Goal: Information Seeking & Learning: Learn about a topic

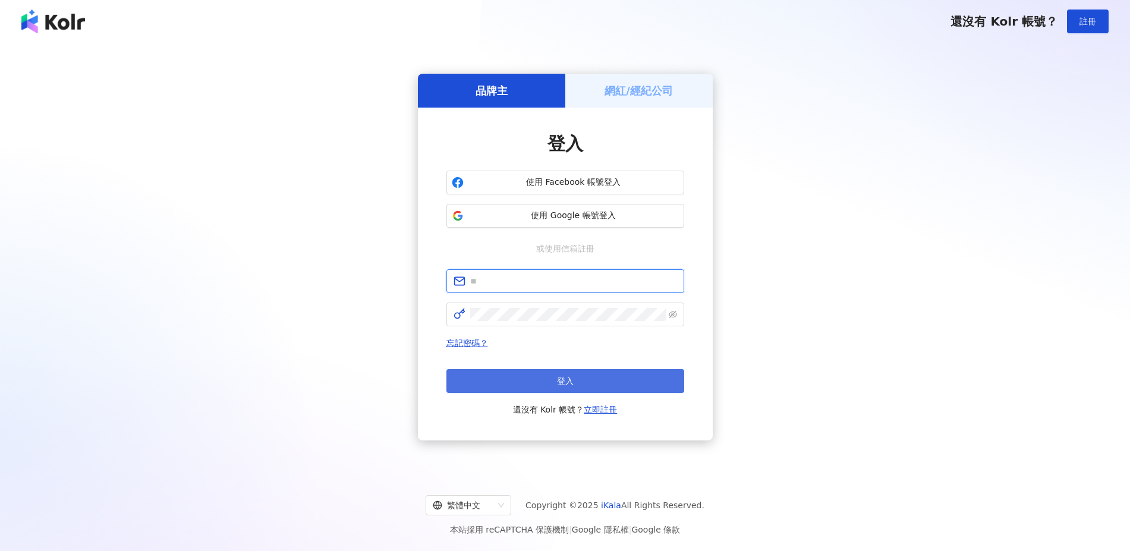
type input "**********"
click at [560, 374] on button "登入" at bounding box center [566, 381] width 238 height 24
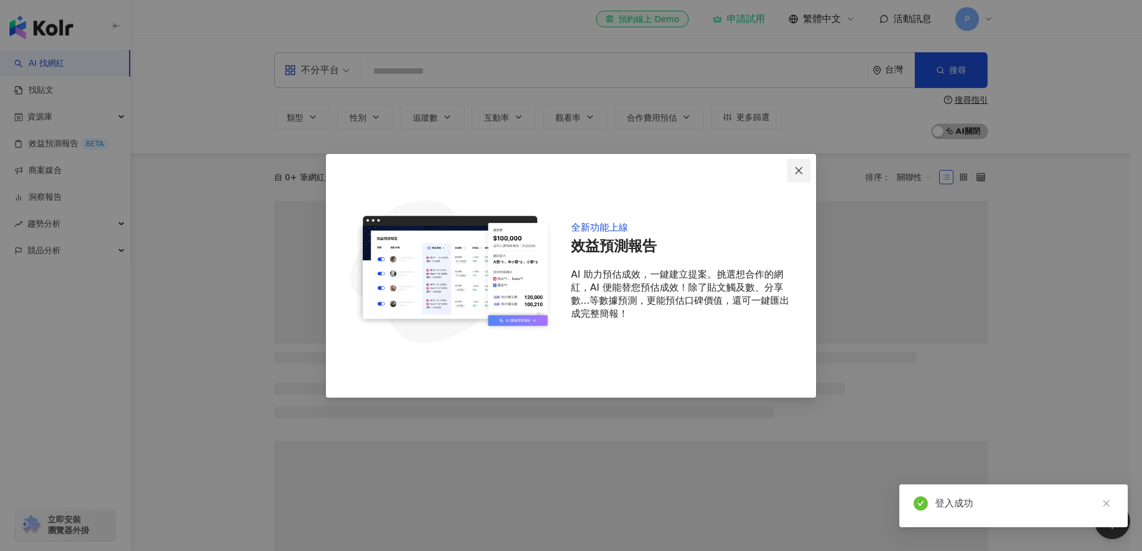
click at [802, 167] on icon "close" at bounding box center [799, 171] width 10 height 10
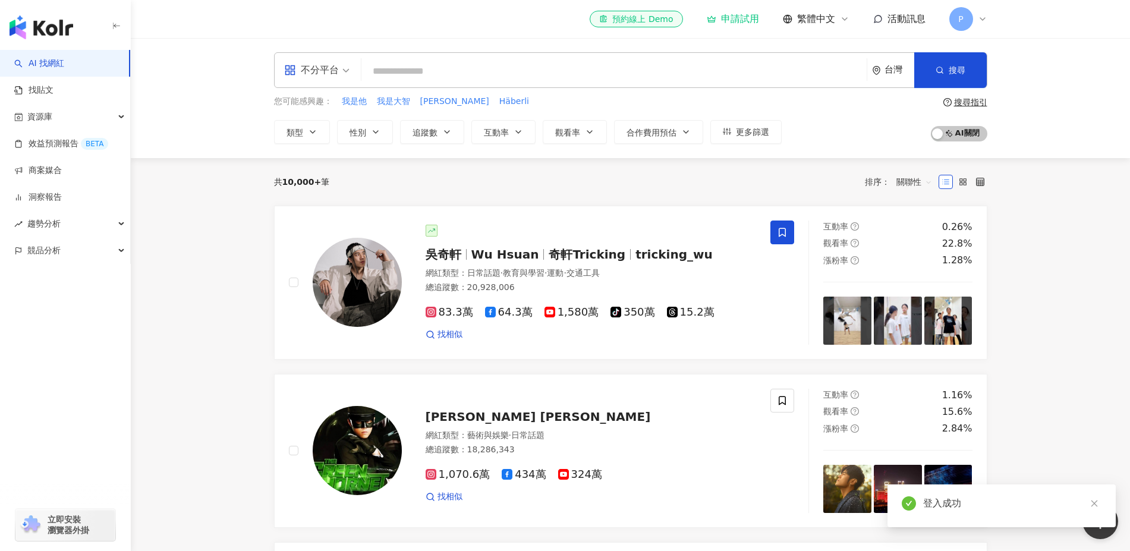
click at [420, 65] on input "search" at bounding box center [614, 71] width 496 height 23
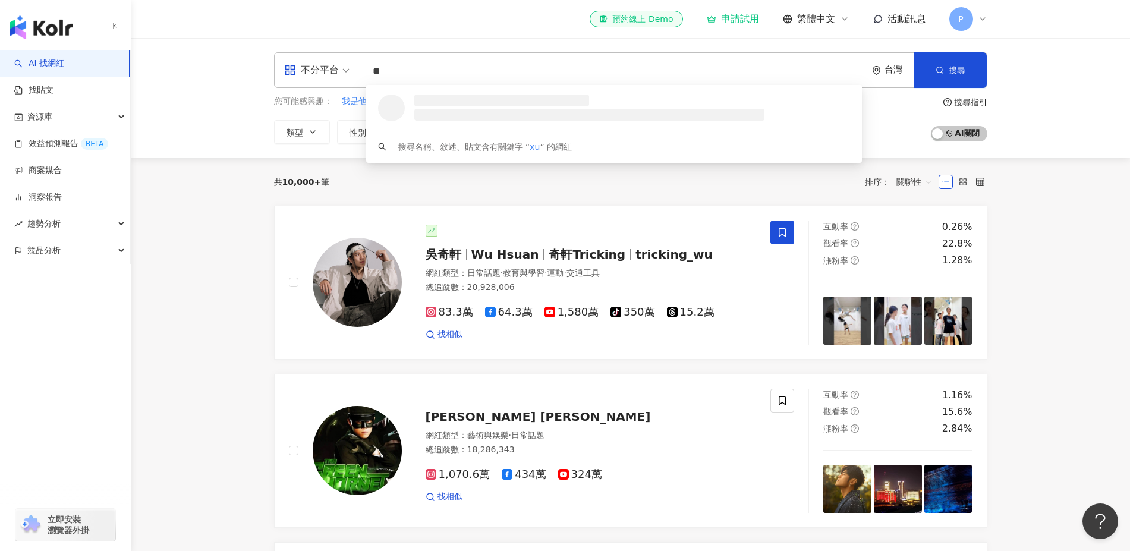
type input "*"
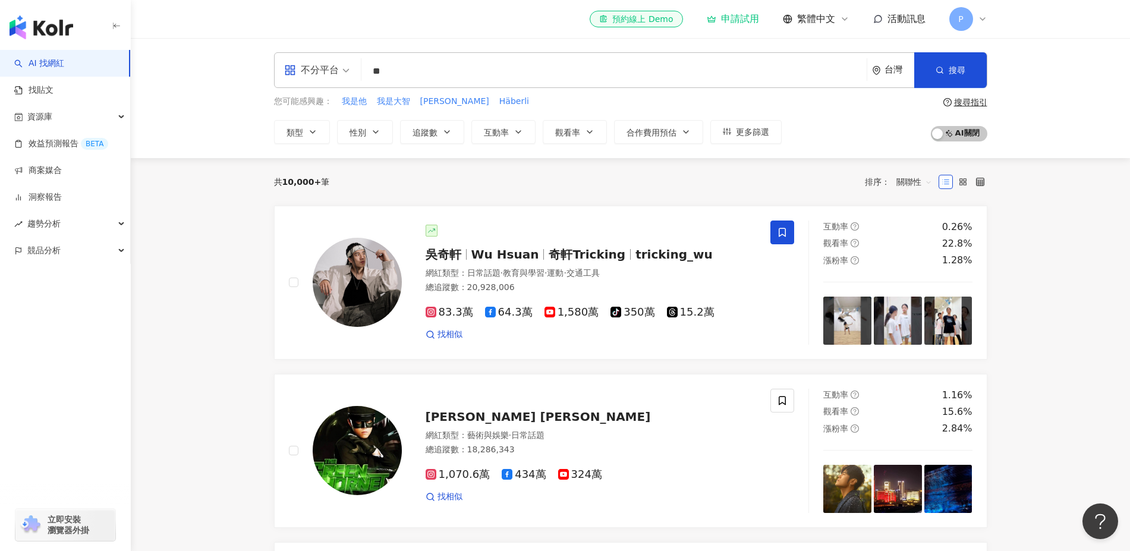
type input "*"
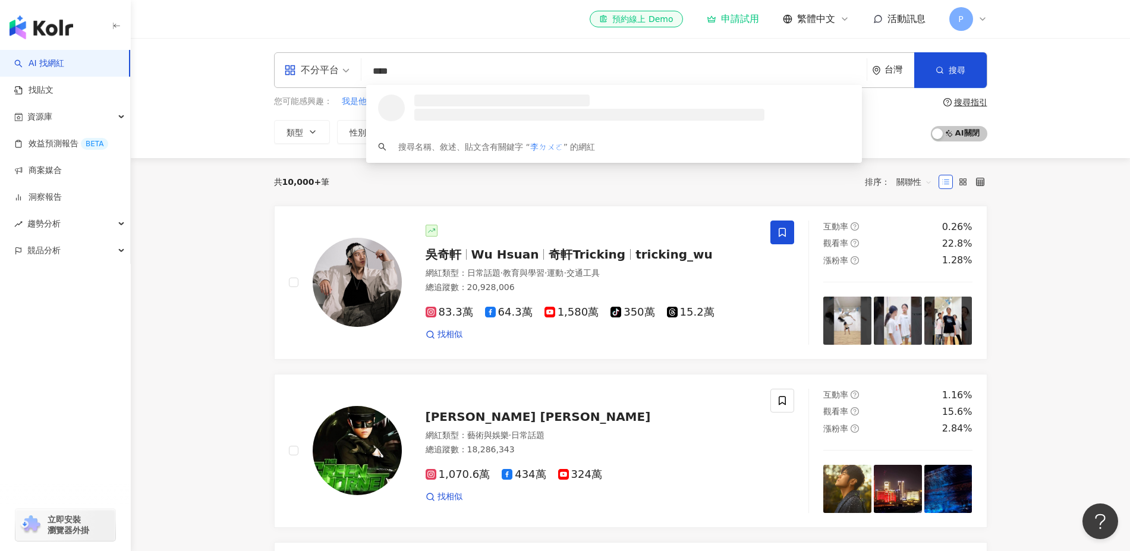
type input "**"
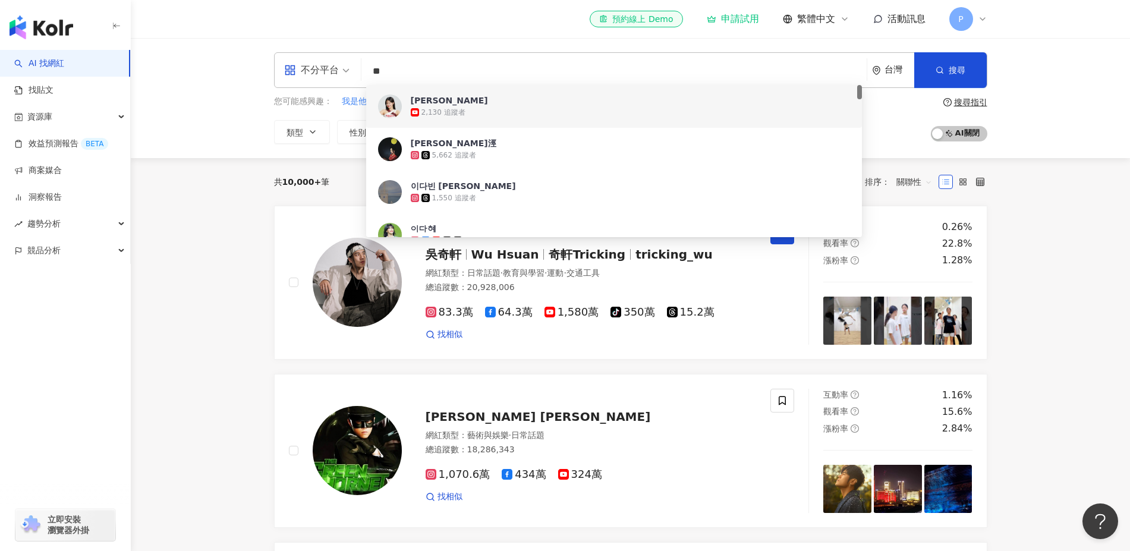
click at [455, 102] on span "[PERSON_NAME]" at bounding box center [608, 101] width 394 height 12
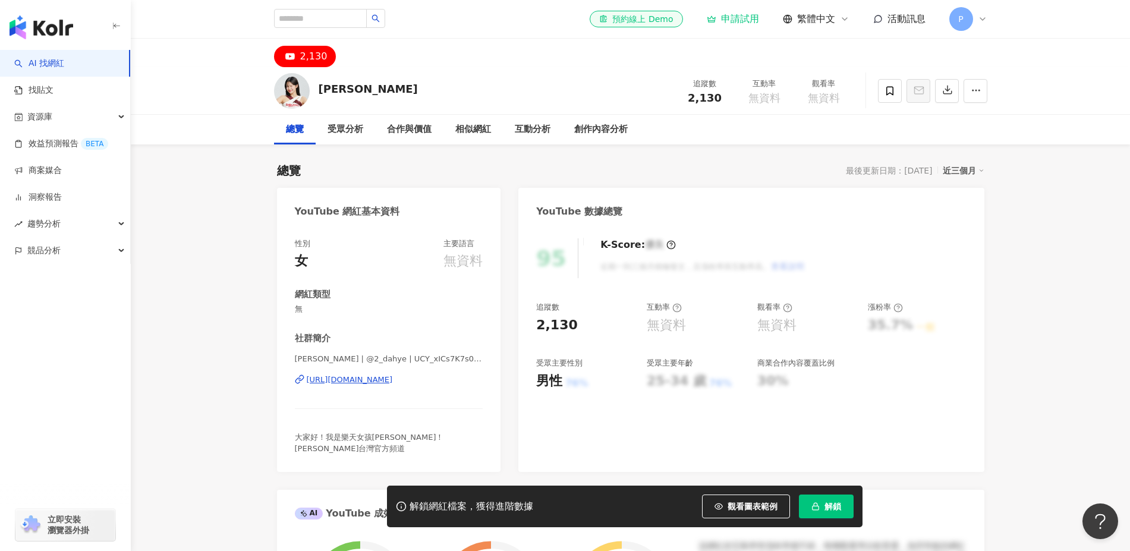
click at [978, 24] on div "P" at bounding box center [969, 19] width 38 height 24
click at [976, 19] on div "P" at bounding box center [969, 19] width 38 height 24
click at [968, 18] on span "P" at bounding box center [962, 19] width 24 height 24
click at [964, 15] on span "P" at bounding box center [962, 19] width 24 height 24
click at [349, 129] on div "受眾分析" at bounding box center [346, 129] width 36 height 14
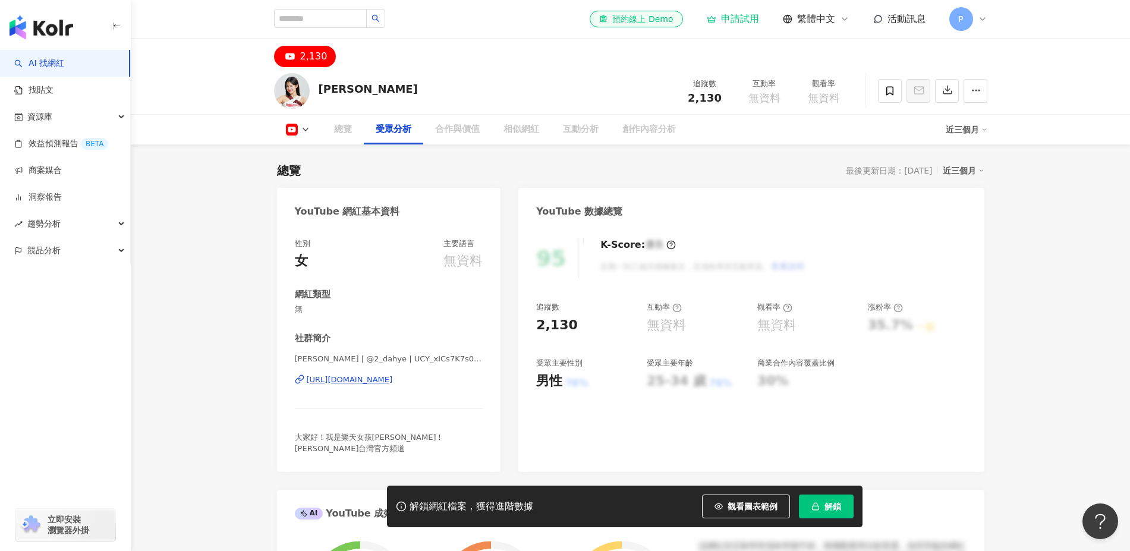
scroll to position [994, 0]
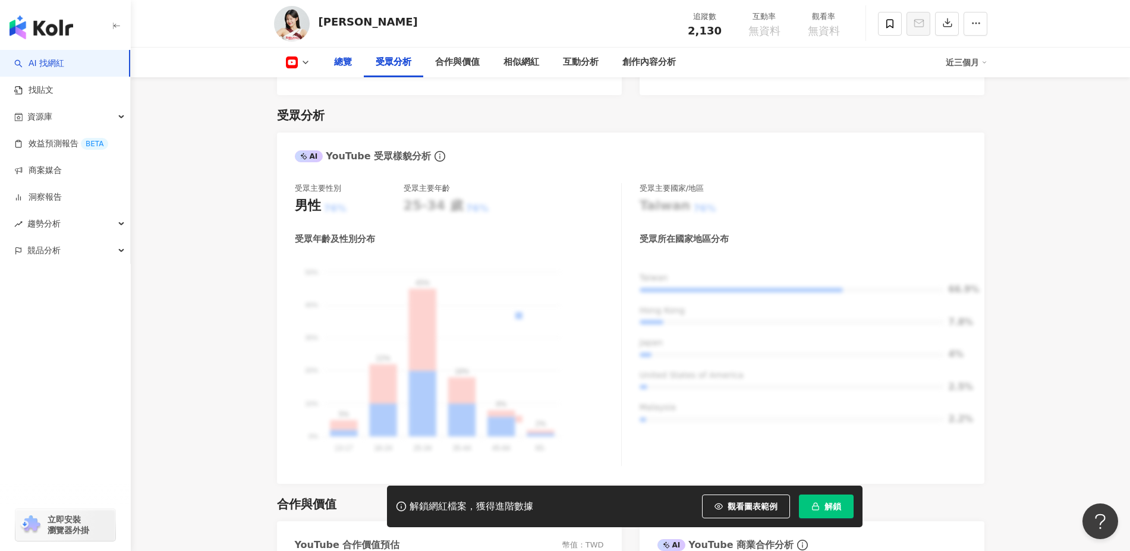
click at [338, 64] on div "總覽" at bounding box center [343, 62] width 18 height 14
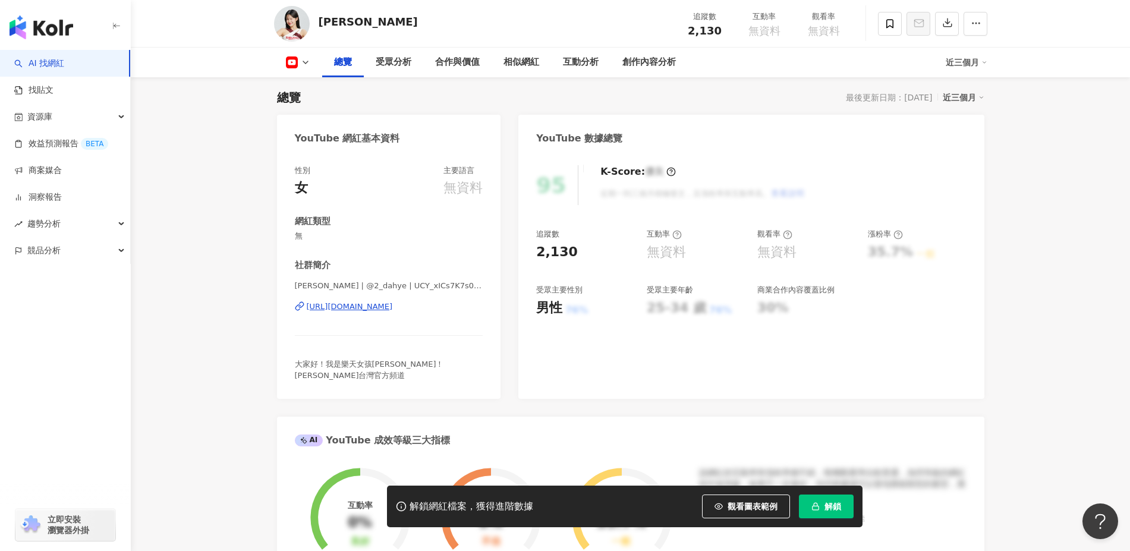
click at [398, 504] on icon at bounding box center [401, 506] width 11 height 11
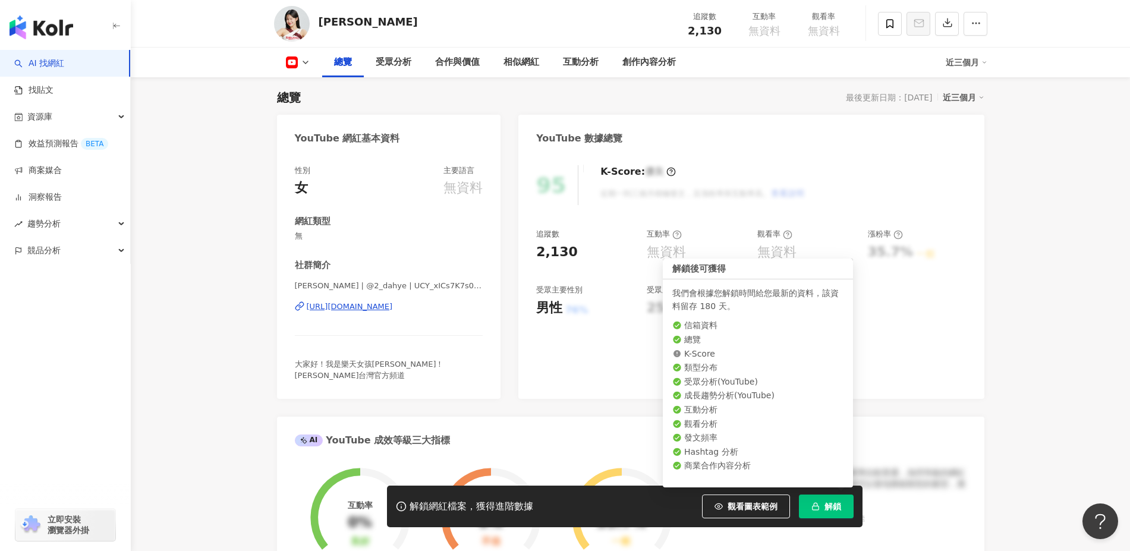
click at [829, 502] on span "解鎖" at bounding box center [833, 507] width 17 height 10
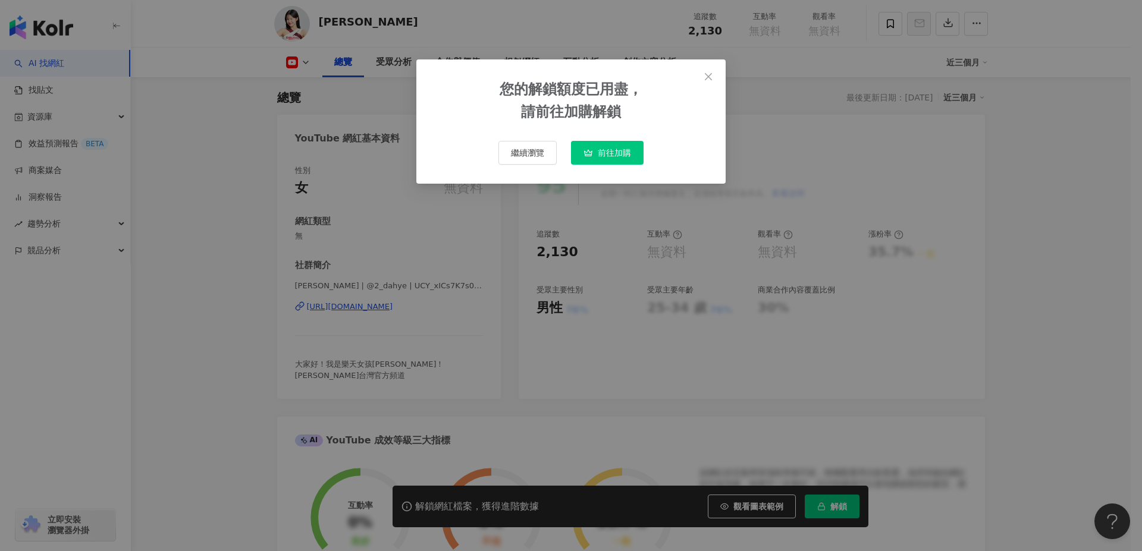
click at [537, 148] on span "繼續瀏覽" at bounding box center [527, 153] width 33 height 10
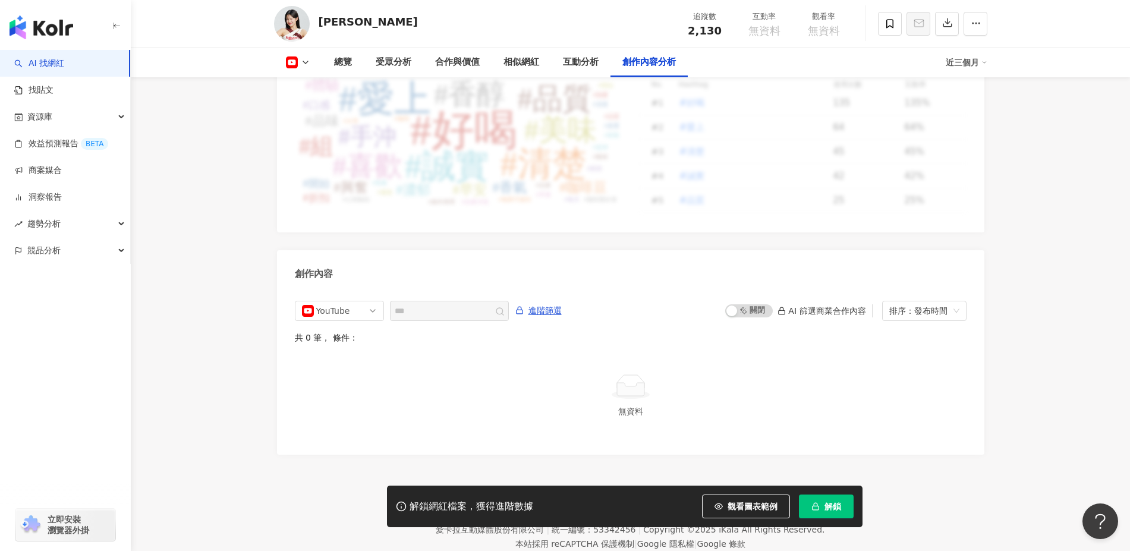
scroll to position [3111, 0]
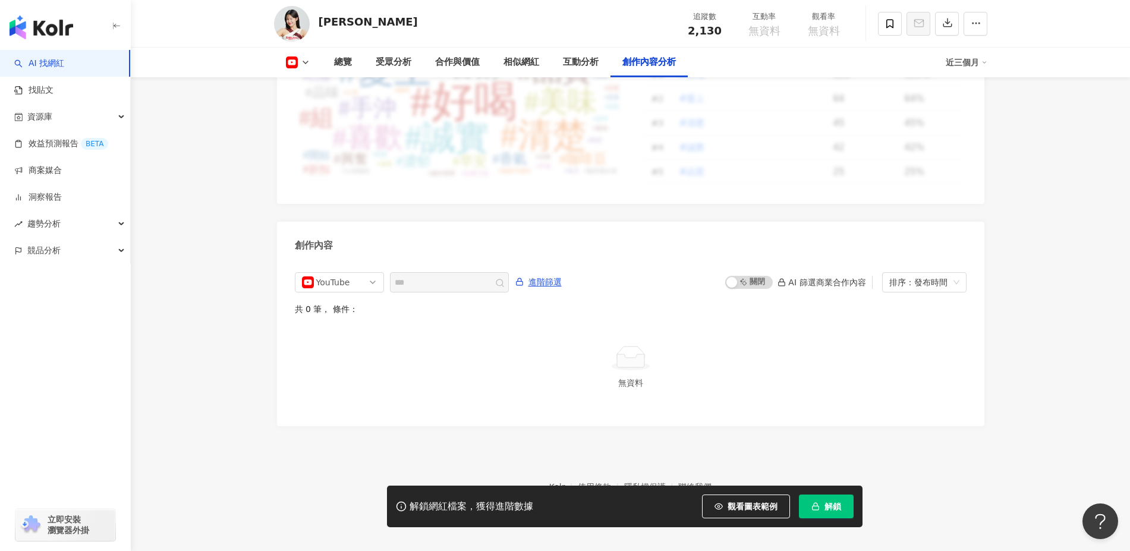
click at [302, 62] on icon at bounding box center [306, 63] width 10 height 10
click at [313, 64] on button at bounding box center [298, 62] width 48 height 12
